Goal: Task Accomplishment & Management: Complete application form

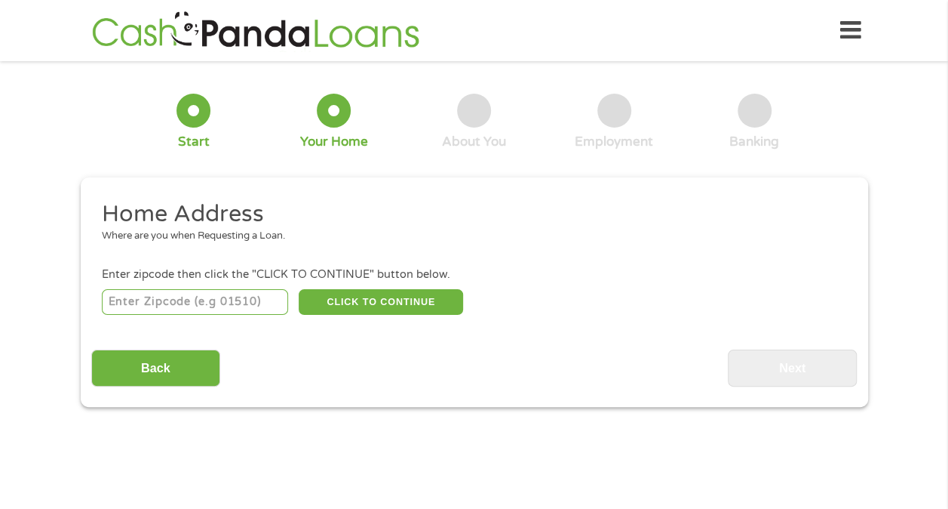
click at [281, 294] on input "number" at bounding box center [195, 302] width 186 height 26
type input "33713"
click at [67, 332] on div "1 Start 2 Your Home 3 About You 4 Employment 5 Banking 6 This field is hidden w…" at bounding box center [474, 239] width 815 height 335
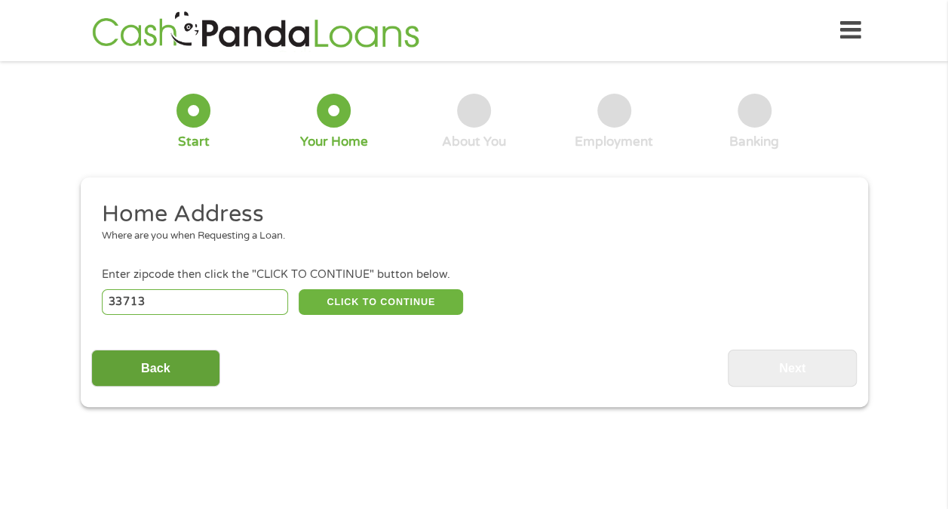
click at [116, 361] on input "Back" at bounding box center [155, 367] width 129 height 37
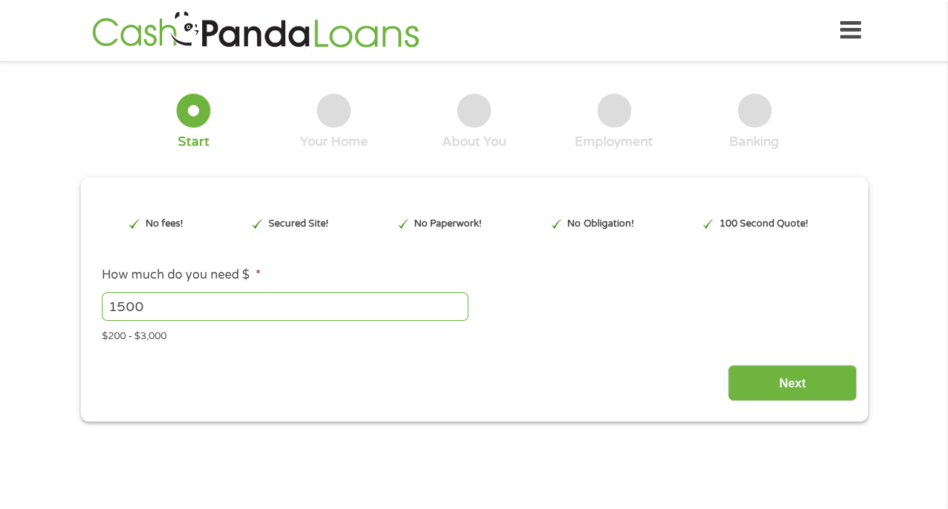
scroll to position [6, 6]
click at [764, 380] on input "Next" at bounding box center [792, 382] width 129 height 37
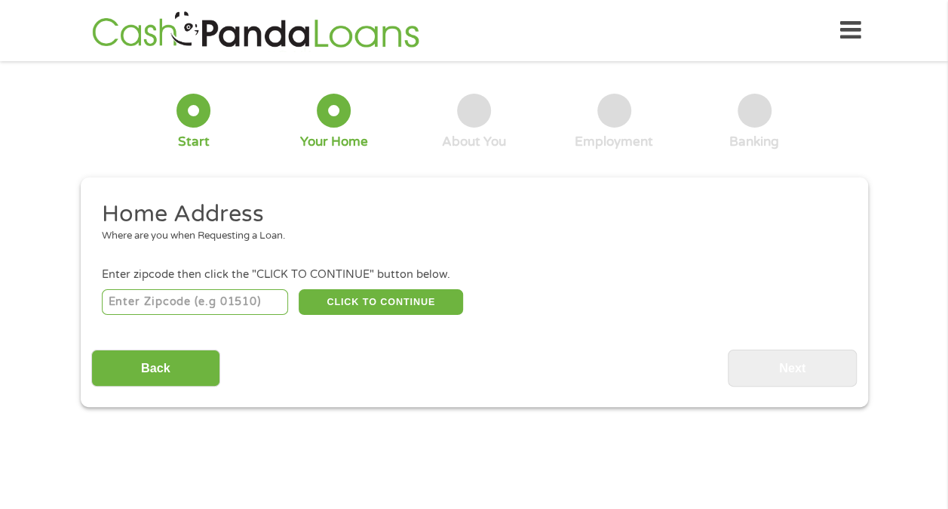
click at [256, 299] on input "number" at bounding box center [195, 302] width 186 height 26
type input "33713"
click at [364, 297] on button "CLICK TO CONTINUE" at bounding box center [381, 302] width 164 height 26
type input "33713"
type input "[GEOGRAPHIC_DATA]"
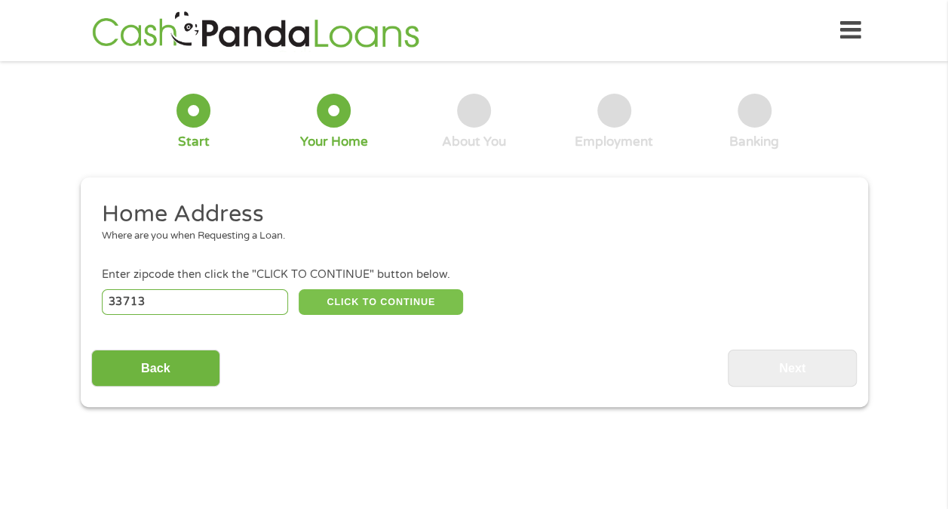
select select "[US_STATE]"
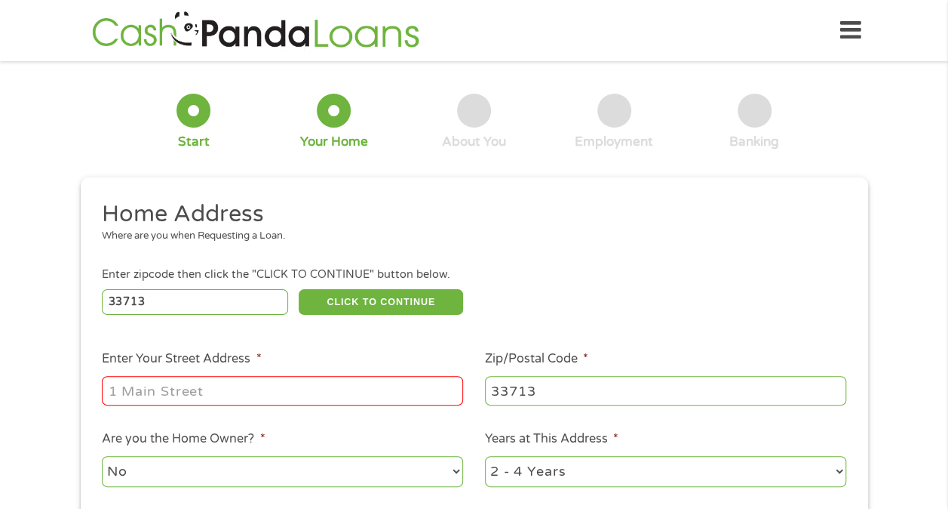
click at [338, 382] on input "Enter Your Street Address *" at bounding box center [282, 390] width 361 height 29
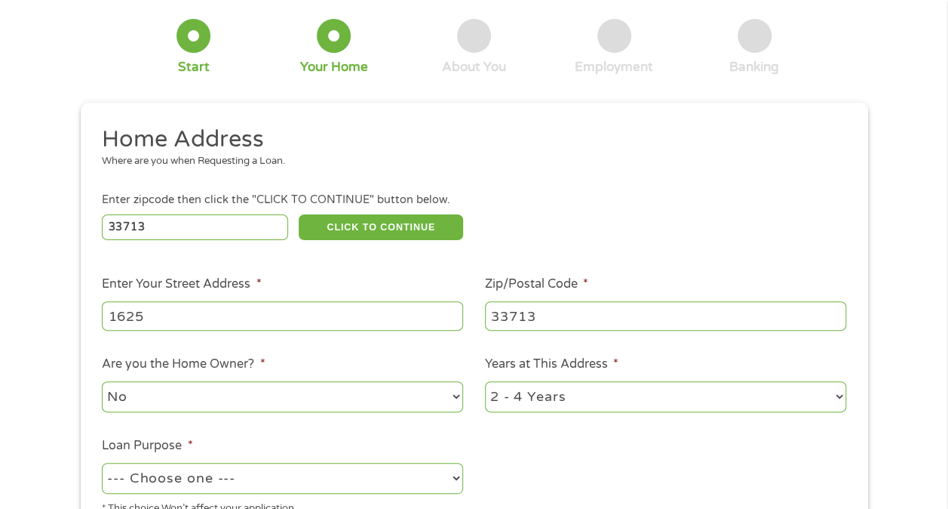
scroll to position [151, 0]
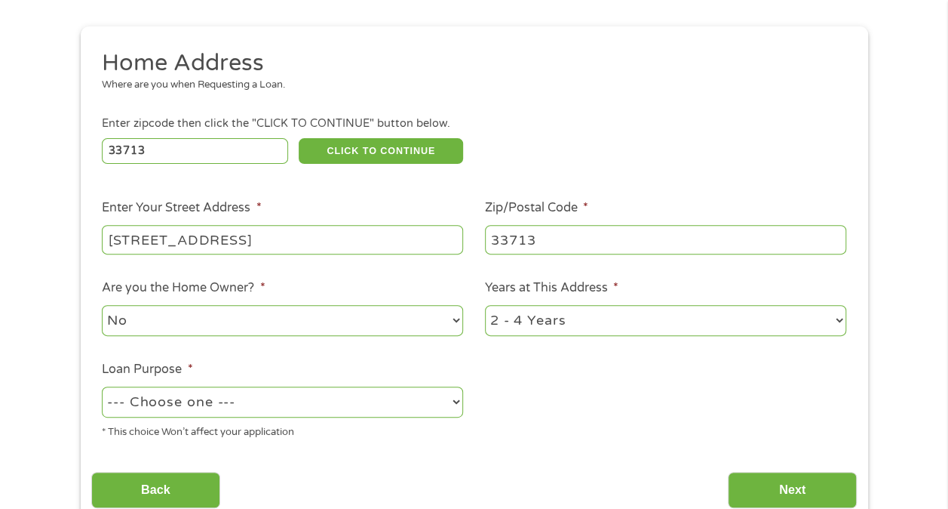
type input "[STREET_ADDRESS]"
click at [386, 394] on select "--- Choose one --- Pay Bills Debt Consolidation Home Improvement Major Purchase…" at bounding box center [282, 401] width 361 height 31
select select "debtconsolidation"
click at [102, 387] on select "--- Choose one --- Pay Bills Debt Consolidation Home Improvement Major Purchase…" at bounding box center [282, 401] width 361 height 31
click at [769, 480] on input "Next" at bounding box center [792, 490] width 129 height 37
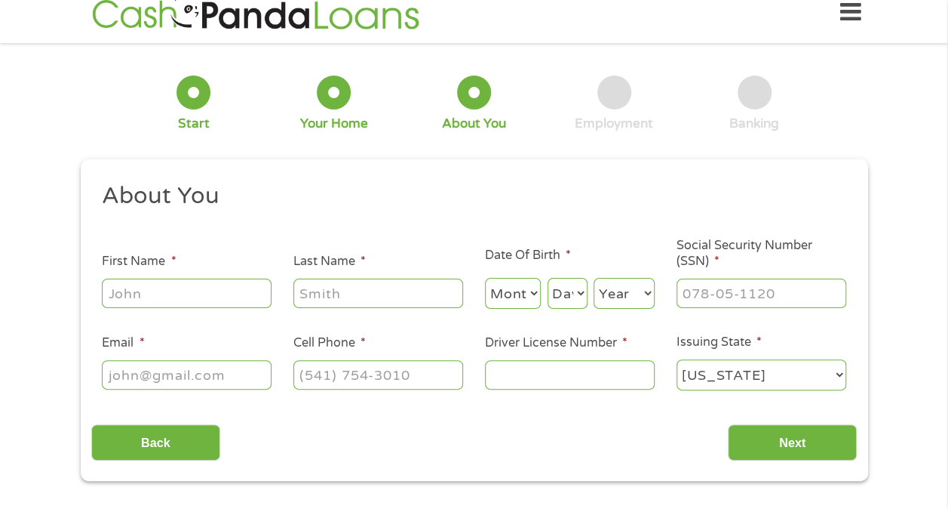
scroll to position [0, 0]
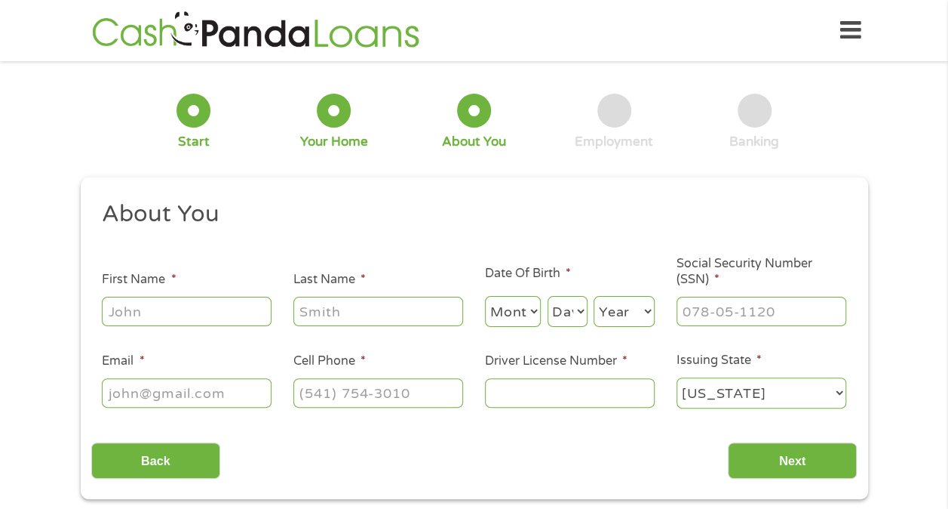
click at [255, 312] on input "First Name *" at bounding box center [187, 311] width 170 height 29
type input "[PERSON_NAME]"
click at [522, 309] on select "Month 1 2 3 4 5 6 7 8 9 10 11 12" at bounding box center [513, 311] width 57 height 31
select select "3"
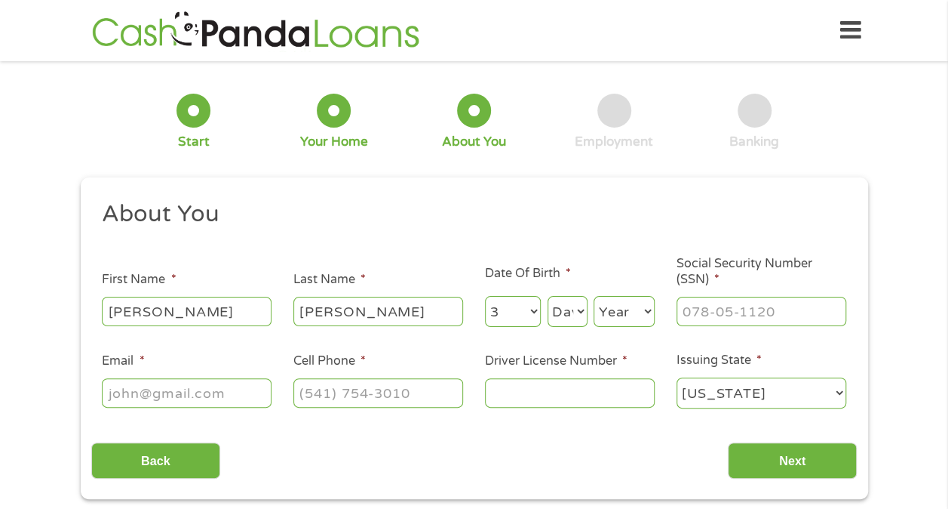
click at [485, 297] on select "Month 1 2 3 4 5 6 7 8 9 10 11 12" at bounding box center [513, 311] width 57 height 31
select select "28"
select select "1998"
type input "365-23-3875"
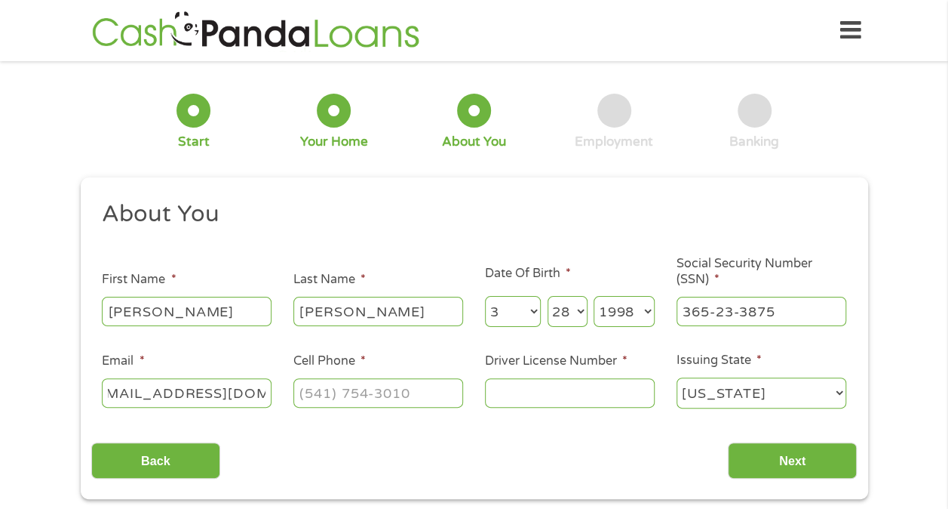
type input "[EMAIL_ADDRESS][DOMAIN_NAME]"
type input "[PHONE_NUMBER]"
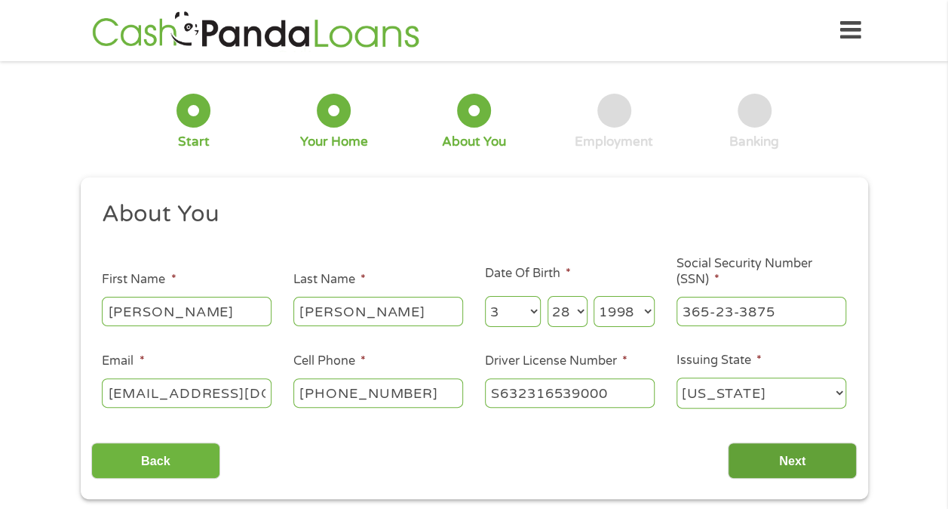
type input "S632316539000"
click at [764, 453] on input "Next" at bounding box center [792, 460] width 129 height 37
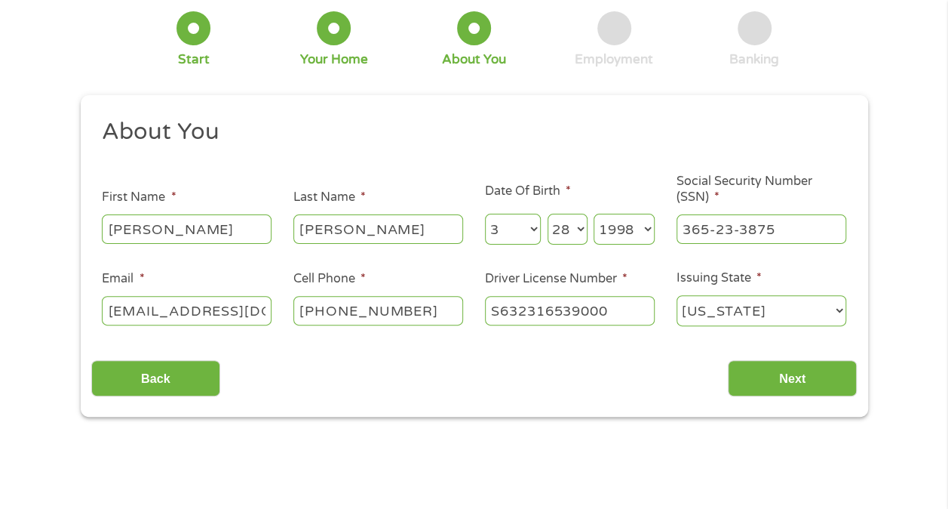
scroll to position [75, 0]
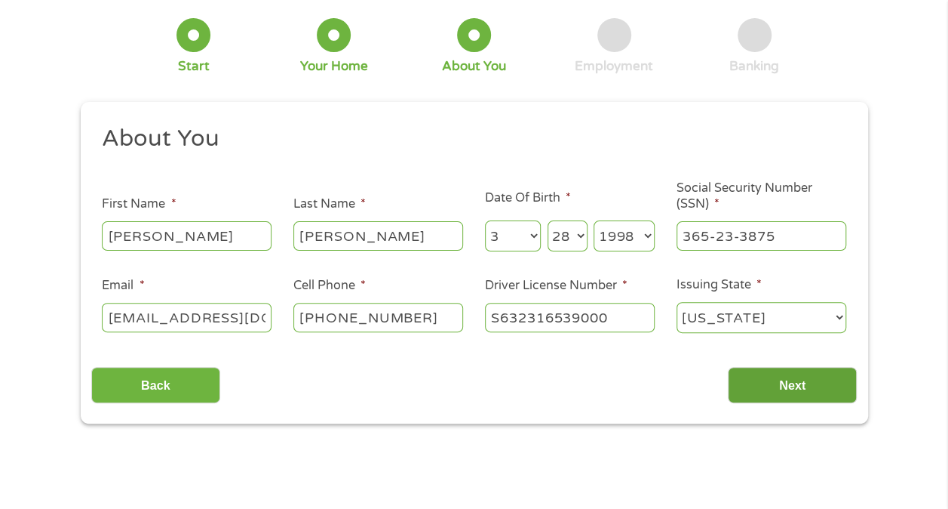
click at [776, 387] on input "Next" at bounding box center [792, 385] width 129 height 37
click at [767, 386] on input "Next" at bounding box center [792, 385] width 129 height 37
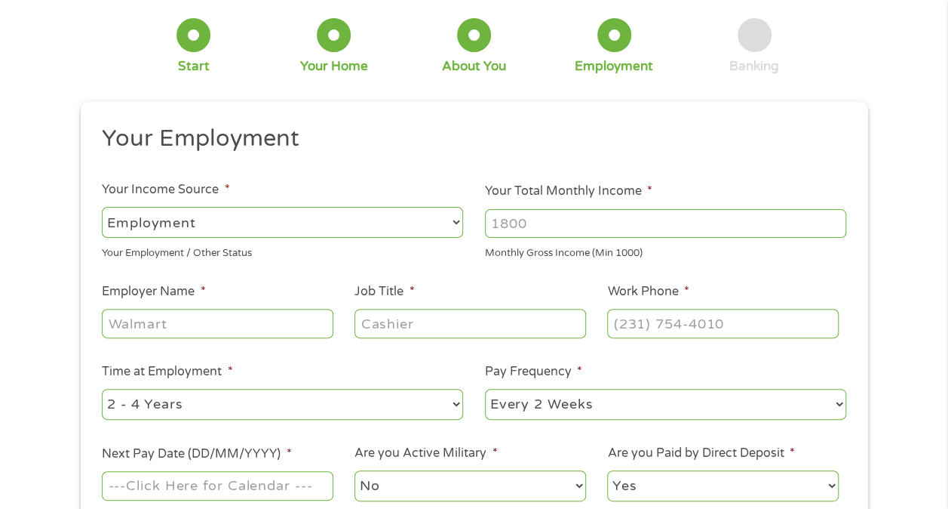
click at [367, 237] on select "--- Choose one --- Employment [DEMOGRAPHIC_DATA] Benefits" at bounding box center [282, 222] width 361 height 31
click at [102, 207] on select "--- Choose one --- Employment [DEMOGRAPHIC_DATA] Benefits" at bounding box center [282, 222] width 361 height 31
click at [552, 229] on input "Your Total Monthly Income *" at bounding box center [665, 223] width 361 height 29
type input "17000"
type input "Bridgeway"
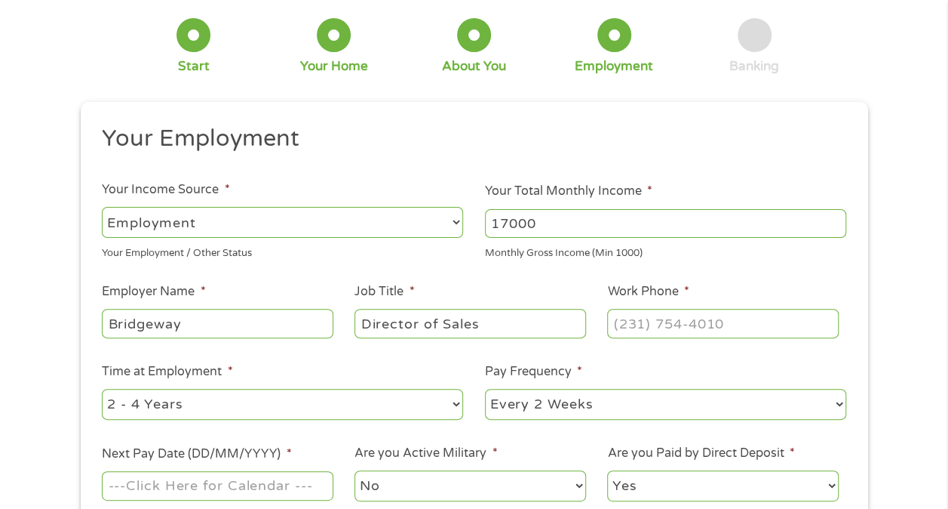
type input "Director of Sales"
type input "[PHONE_NUMBER]"
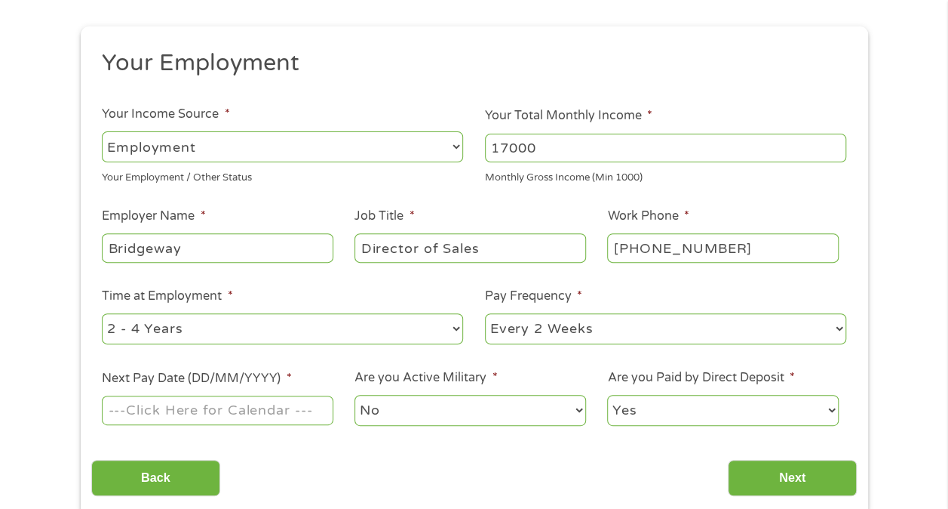
click at [284, 416] on input "Next Pay Date (DD/MM/YYYY) *" at bounding box center [217, 409] width 231 height 29
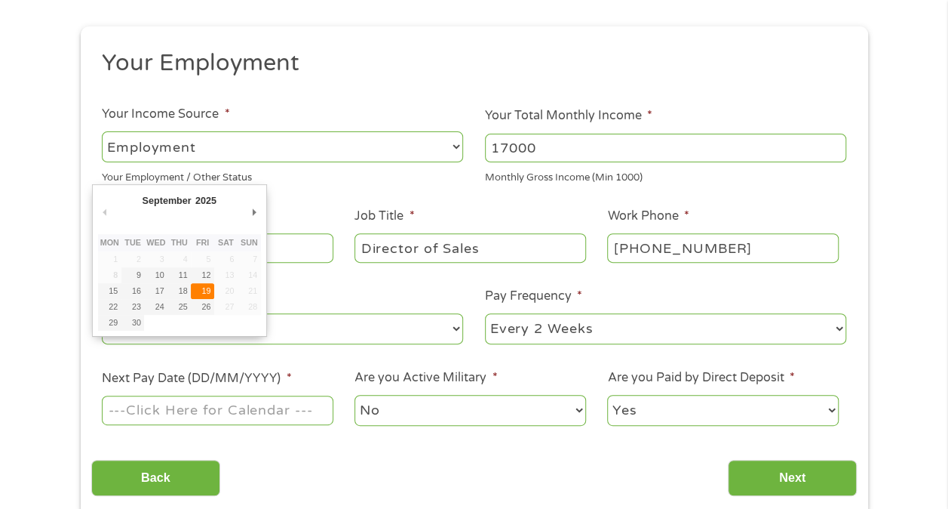
type input "[DATE]"
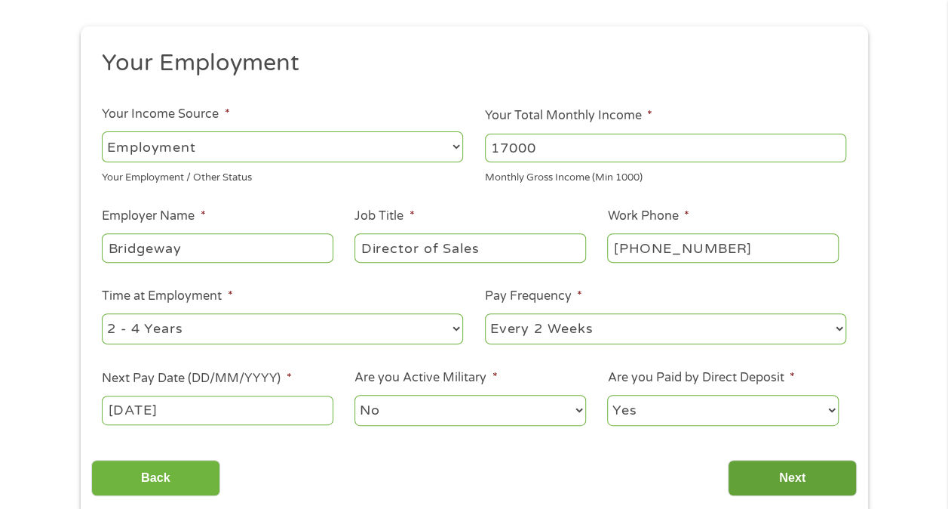
click at [777, 473] on input "Next" at bounding box center [792, 478] width 129 height 37
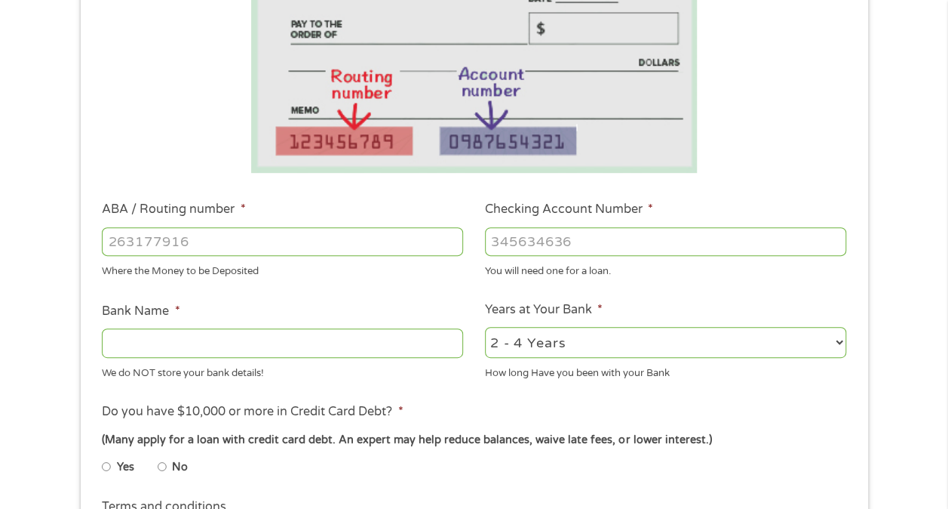
scroll to position [302, 0]
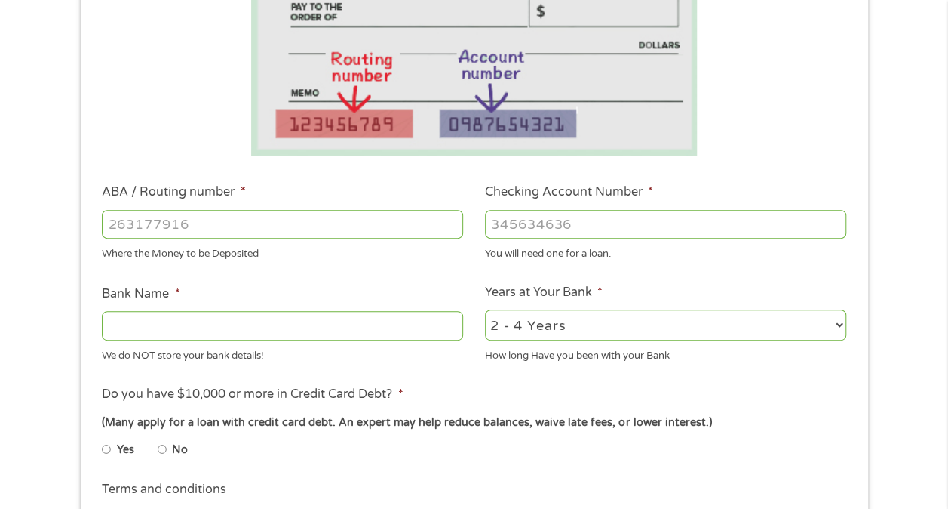
click at [312, 230] on input "ABA / Routing number *" at bounding box center [282, 224] width 361 height 29
type input "031176110"
type input "CAPITAL ONE NA"
type input "031176110"
type input "36317213196"
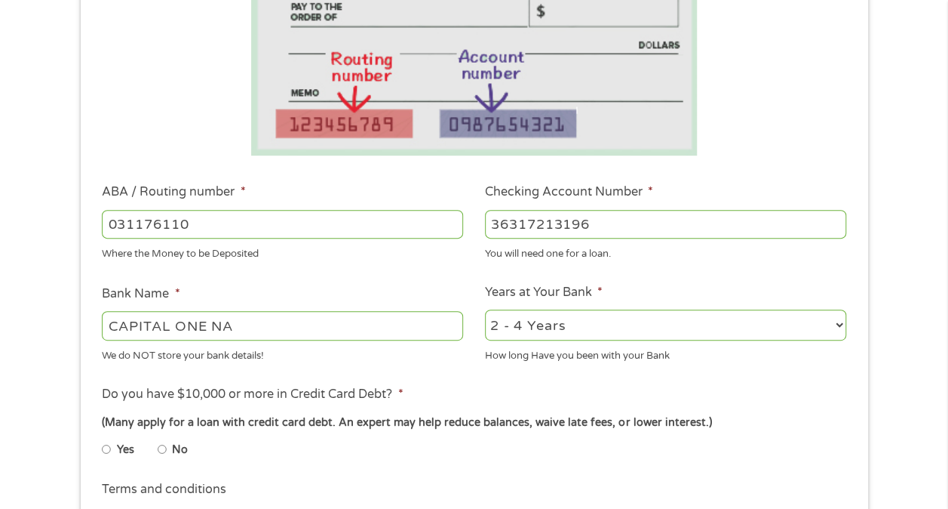
click at [344, 277] on ul "Bank Information Where do you want the funds deposited? ABA / Routing number * …" at bounding box center [474, 273] width 766 height 752
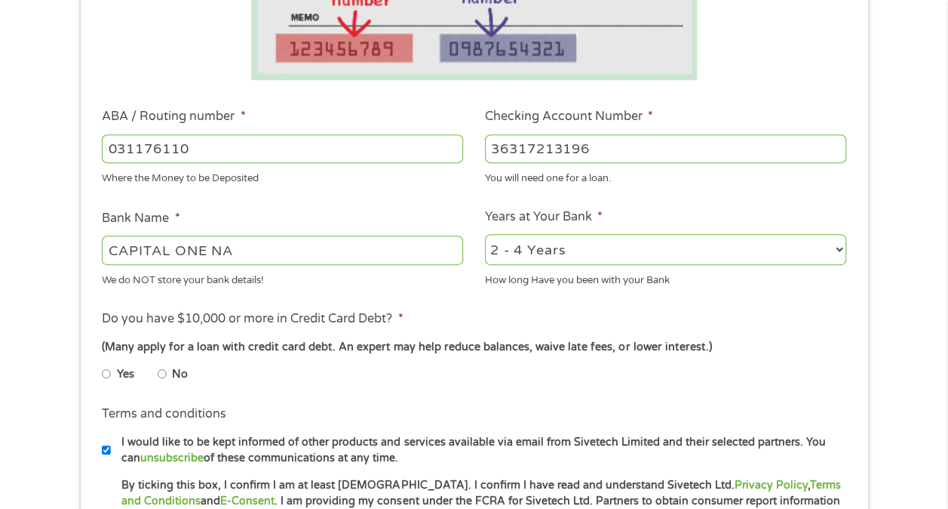
click at [177, 370] on label "No" at bounding box center [180, 374] width 16 height 17
click at [167, 370] on input "No" at bounding box center [162, 373] width 9 height 24
radio input "true"
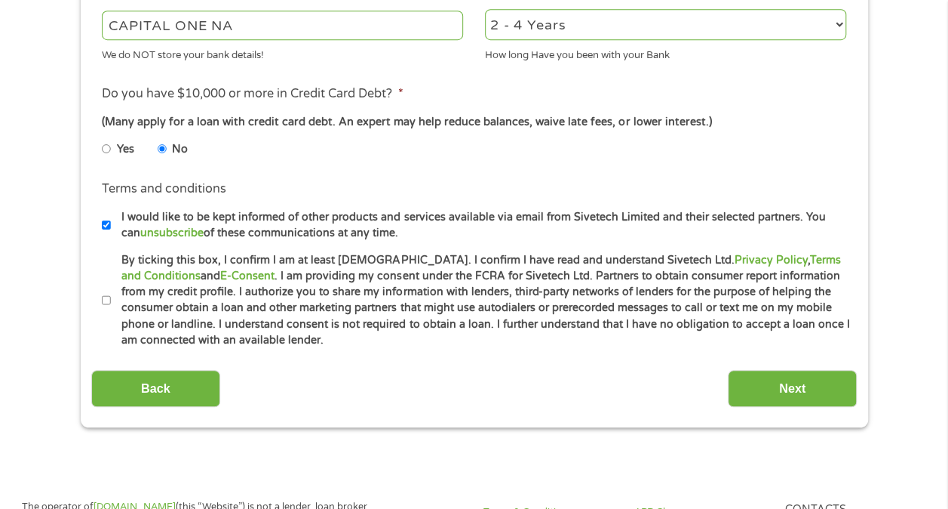
scroll to position [604, 0]
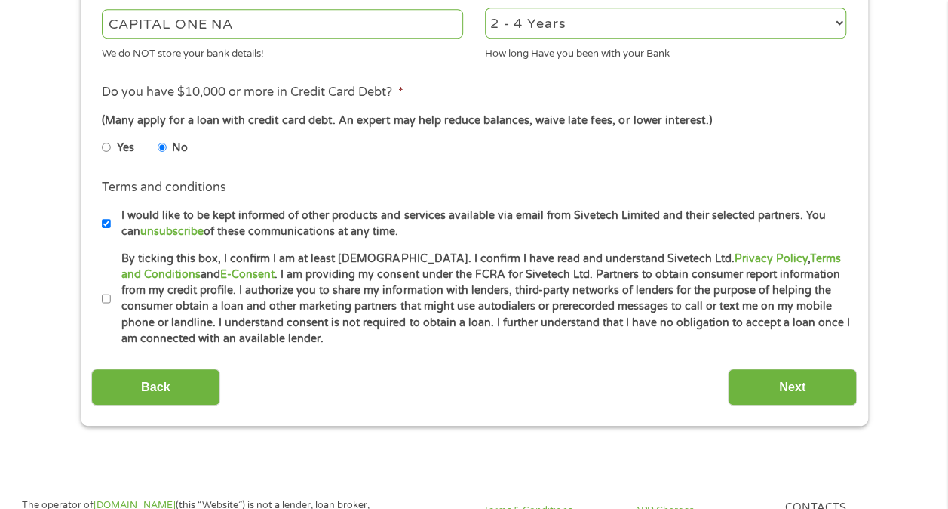
click at [115, 297] on label "By ticking this box, I confirm I am at least [DEMOGRAPHIC_DATA]. I confirm I ha…" at bounding box center [481, 299] width 740 height 97
click at [111, 297] on input "By ticking this box, I confirm I am at least [DEMOGRAPHIC_DATA]. I confirm I ha…" at bounding box center [106, 299] width 9 height 24
checkbox input "true"
click at [788, 392] on input "Next" at bounding box center [792, 386] width 129 height 37
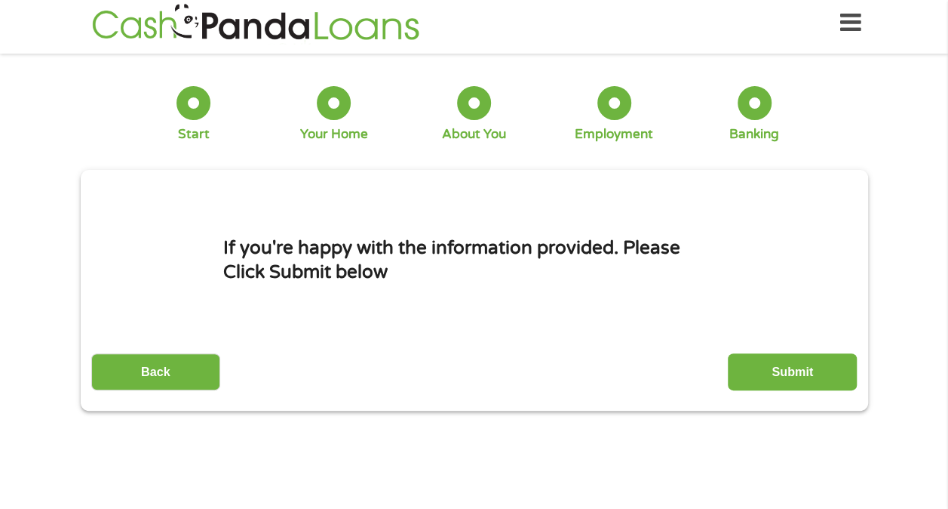
scroll to position [0, 0]
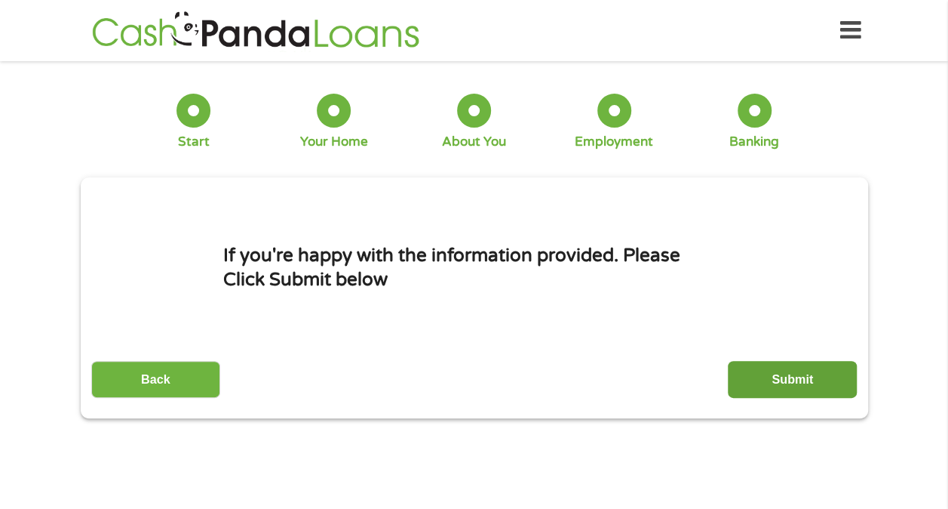
click at [792, 370] on input "Submit" at bounding box center [792, 379] width 129 height 37
